Goal: Task Accomplishment & Management: Manage account settings

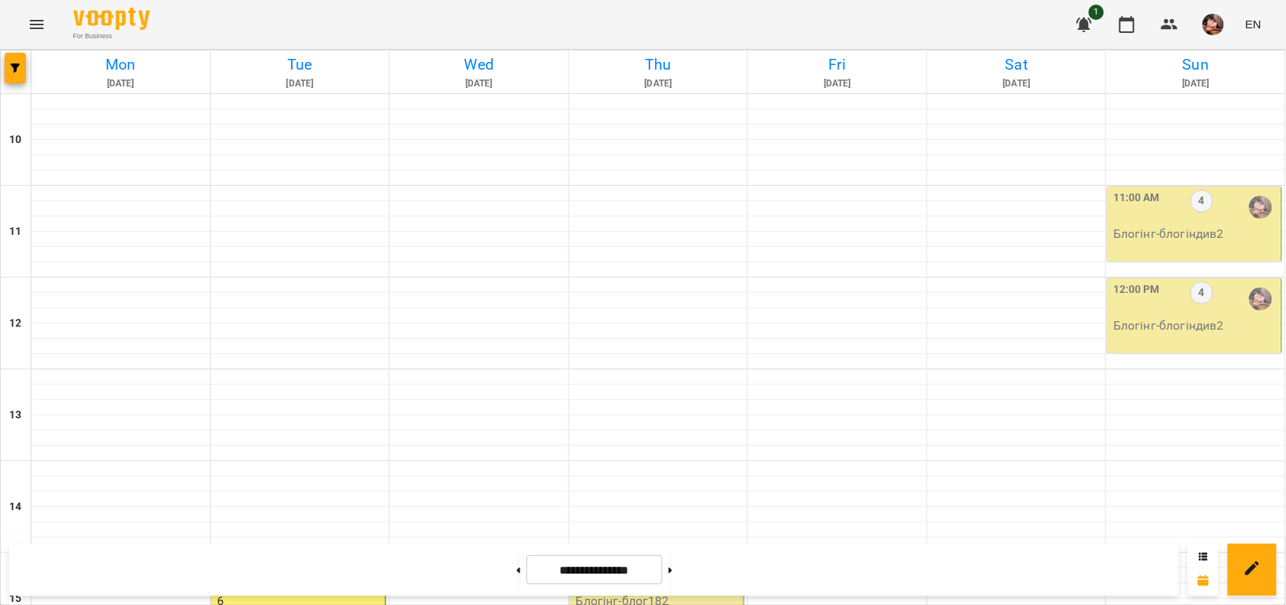
scroll to position [417, 0]
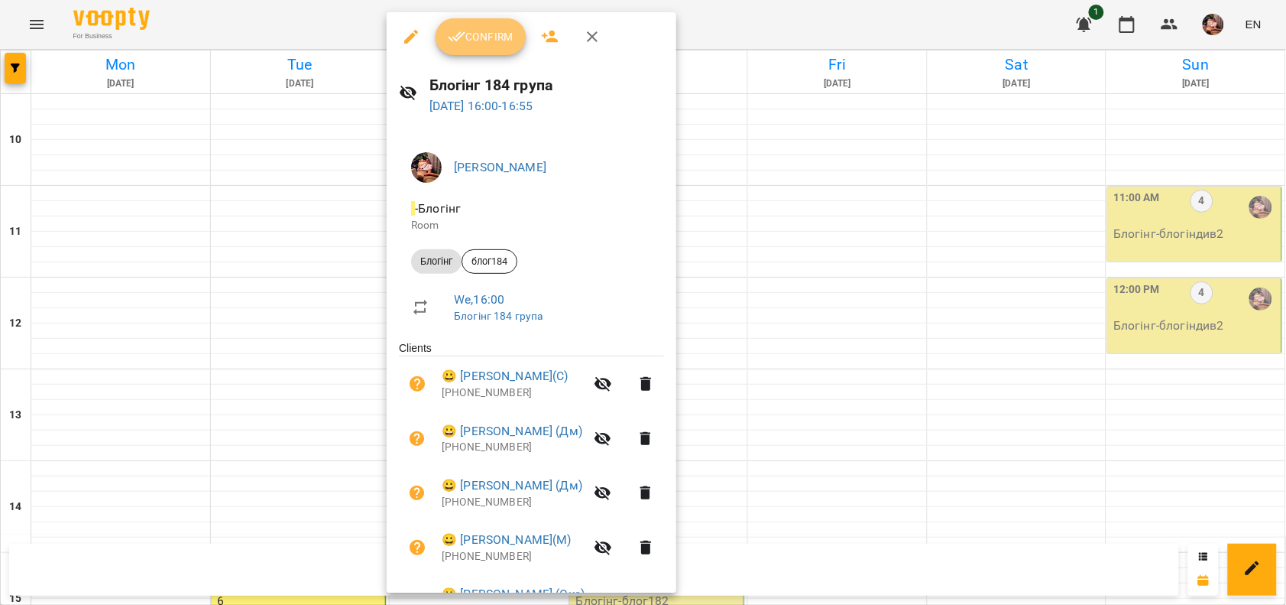
click at [448, 46] on button "Confirm" at bounding box center [481, 36] width 90 height 37
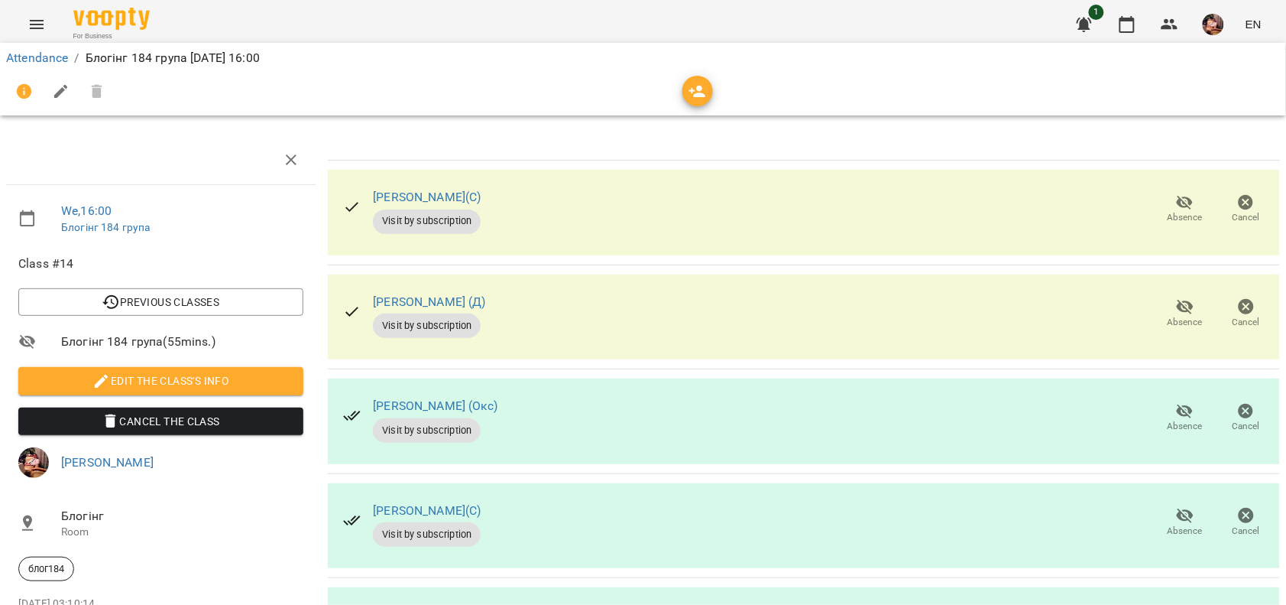
click at [1176, 314] on icon "button" at bounding box center [1185, 306] width 18 height 18
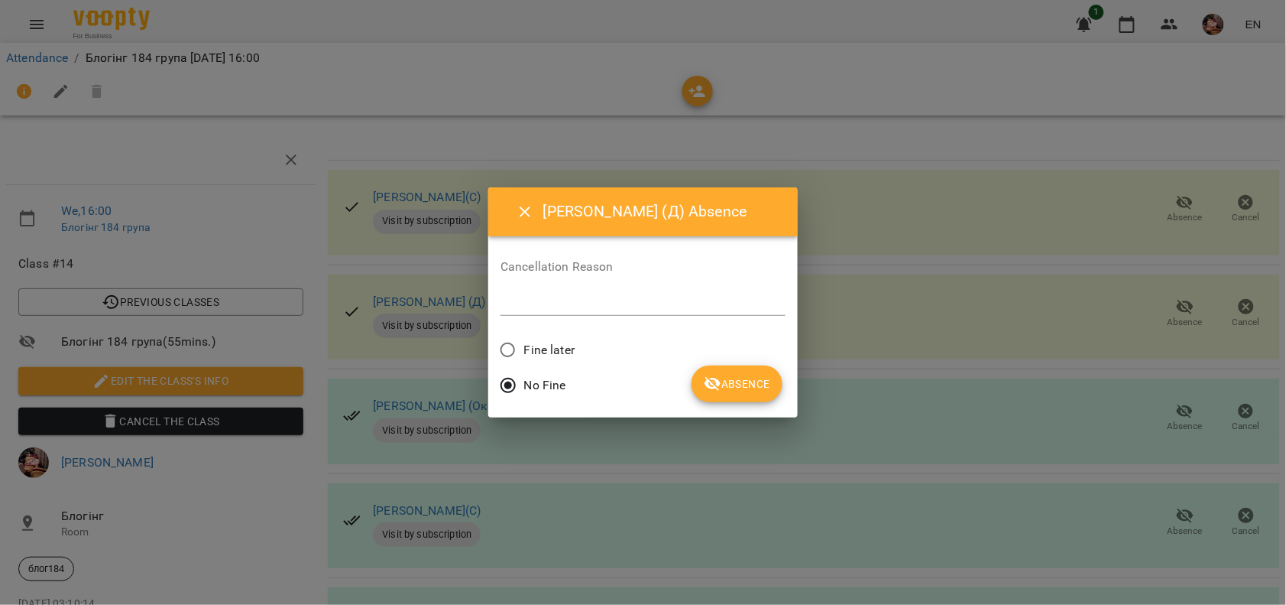
click at [759, 391] on span "Absence" at bounding box center [737, 383] width 66 height 18
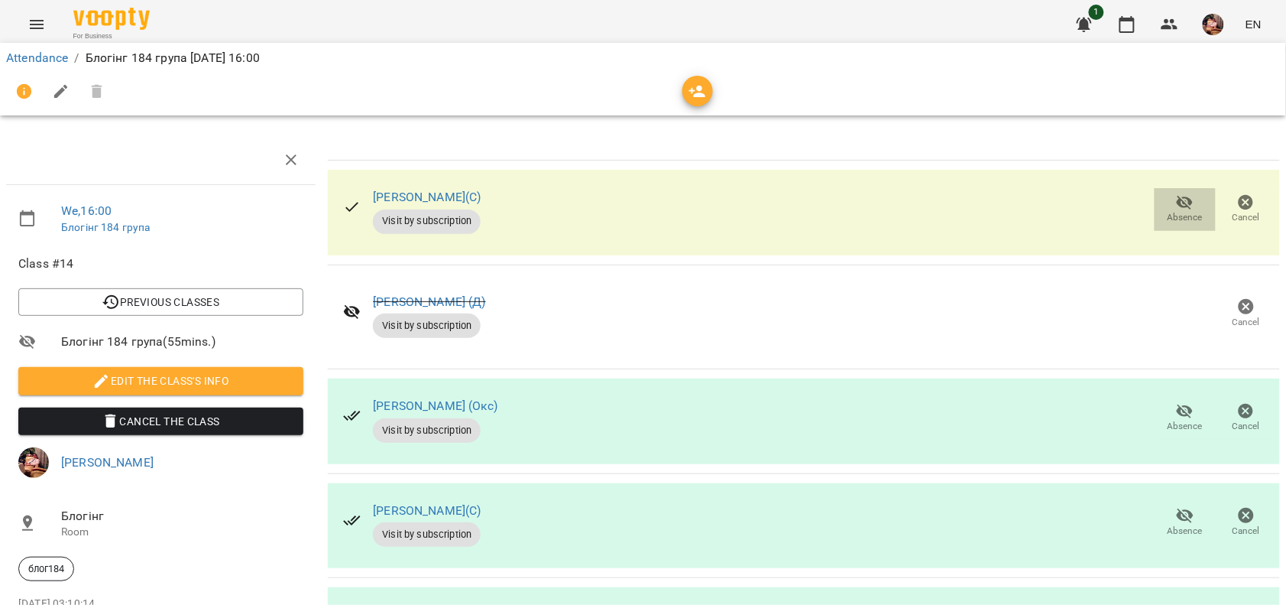
click at [1164, 206] on span "Absence" at bounding box center [1185, 208] width 43 height 31
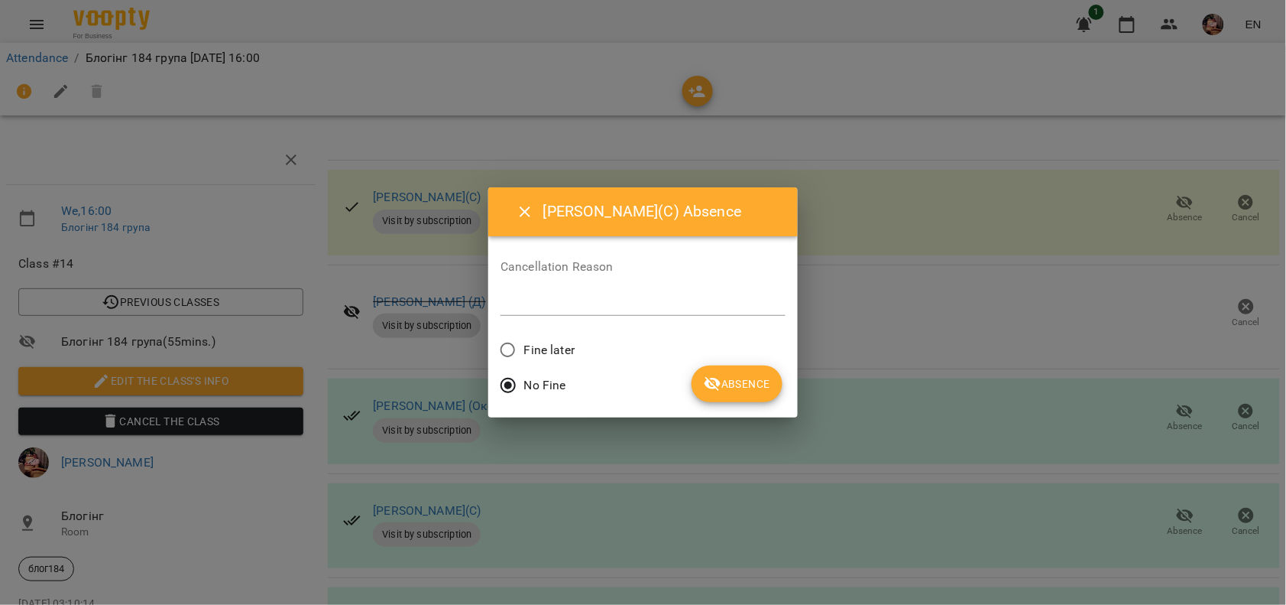
click at [726, 387] on span "Absence" at bounding box center [737, 383] width 66 height 18
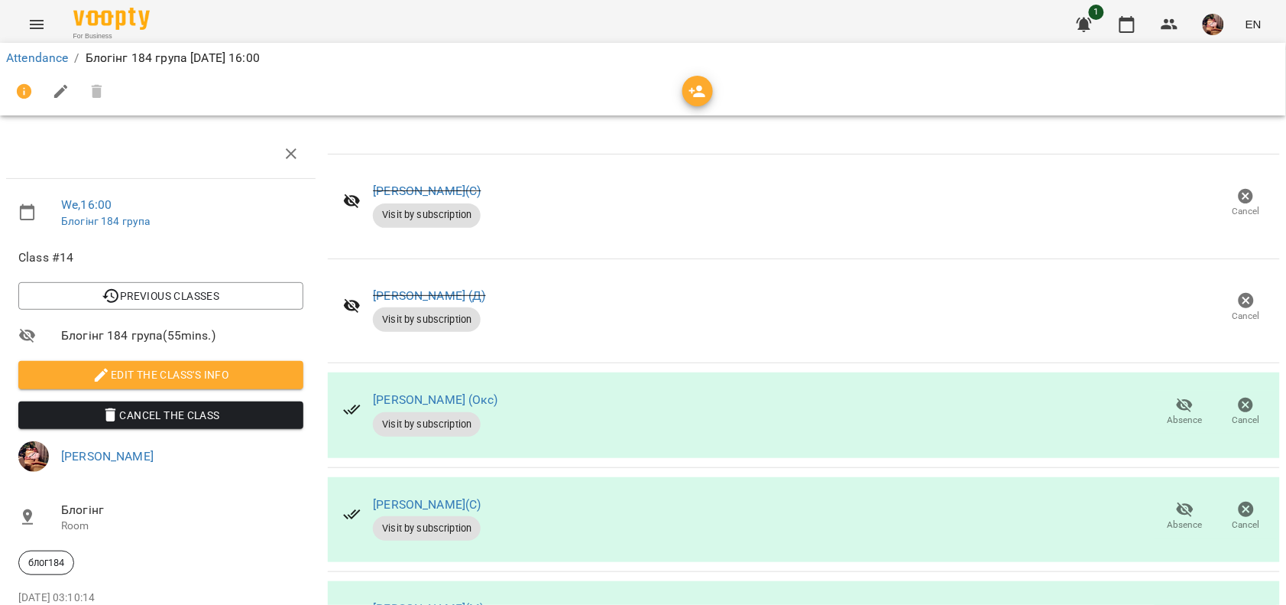
scroll to position [128, 0]
click at [1177, 502] on icon "button" at bounding box center [1185, 509] width 17 height 15
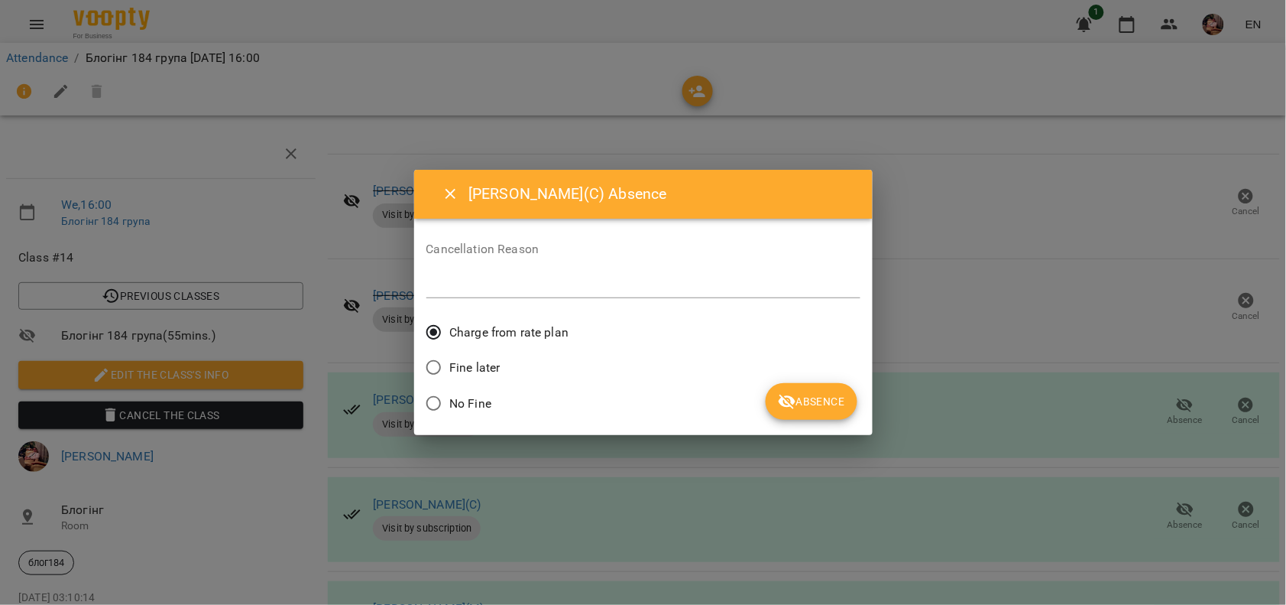
click at [453, 397] on span "No Fine" at bounding box center [470, 403] width 42 height 18
click at [827, 404] on span "Absence" at bounding box center [811, 401] width 66 height 18
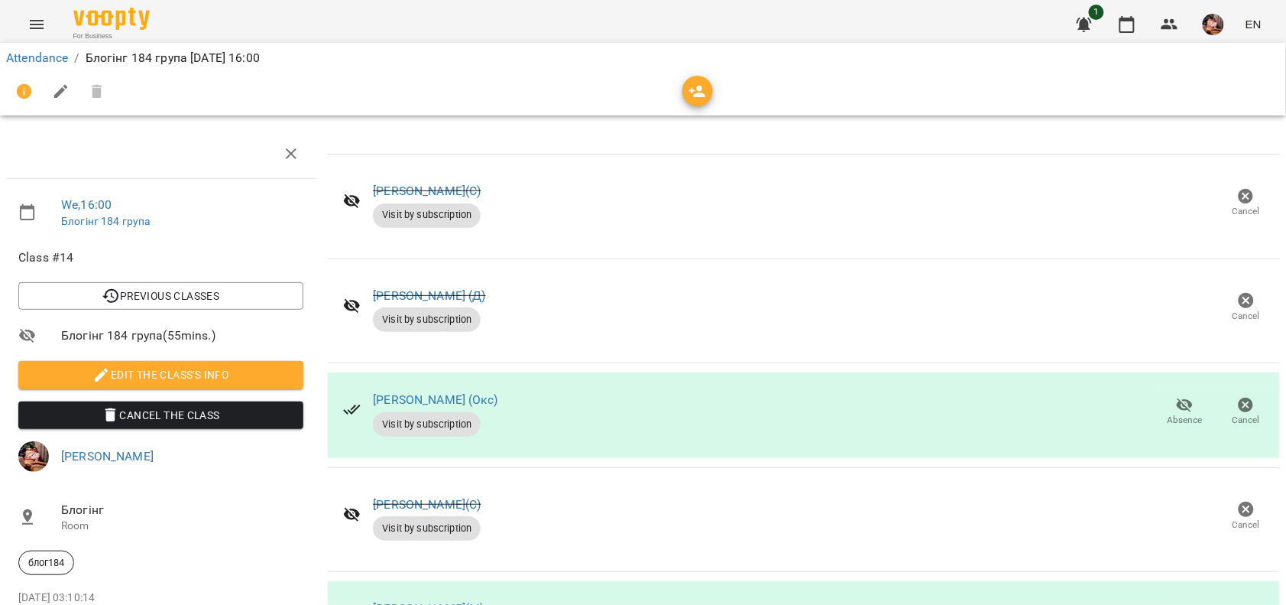
click at [1176, 604] on icon "button" at bounding box center [1185, 614] width 18 height 18
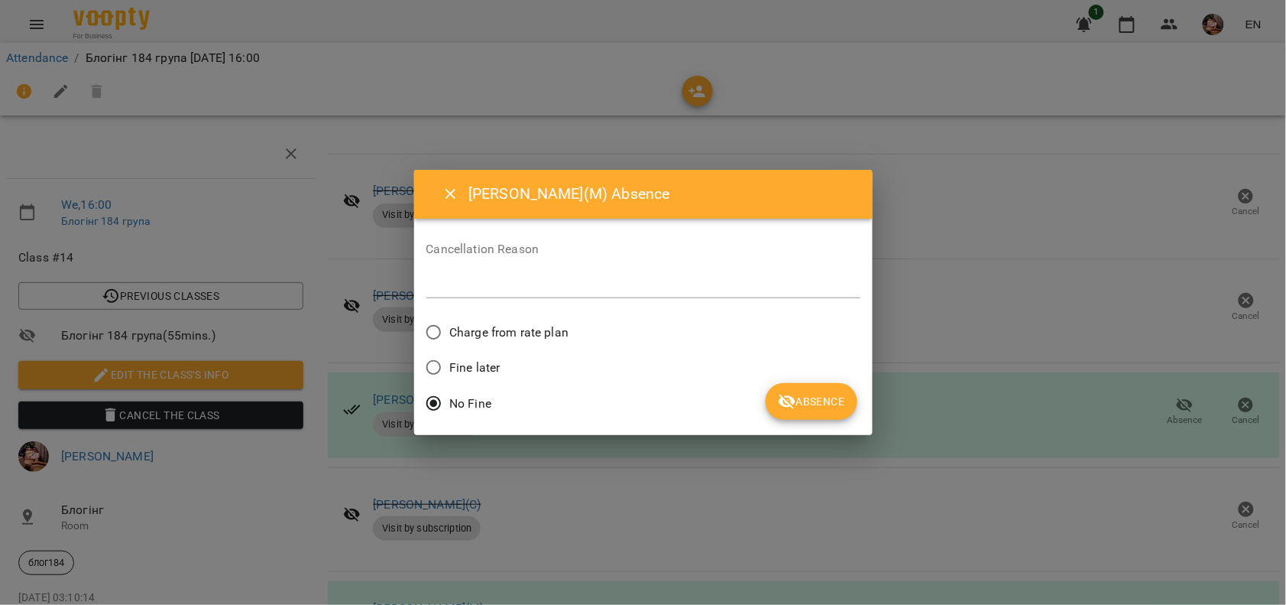
click at [785, 401] on icon "submit" at bounding box center [787, 401] width 18 height 18
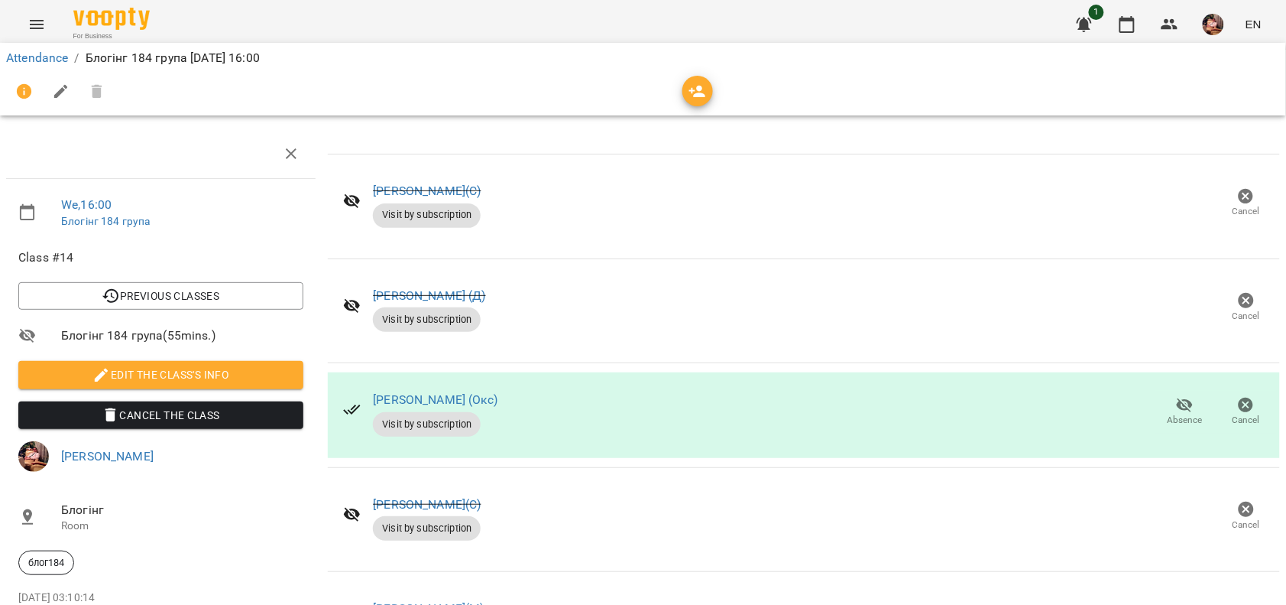
scroll to position [418, 0]
click at [1126, 23] on icon "button" at bounding box center [1127, 24] width 18 height 18
